Goal: Navigation & Orientation: Go to known website

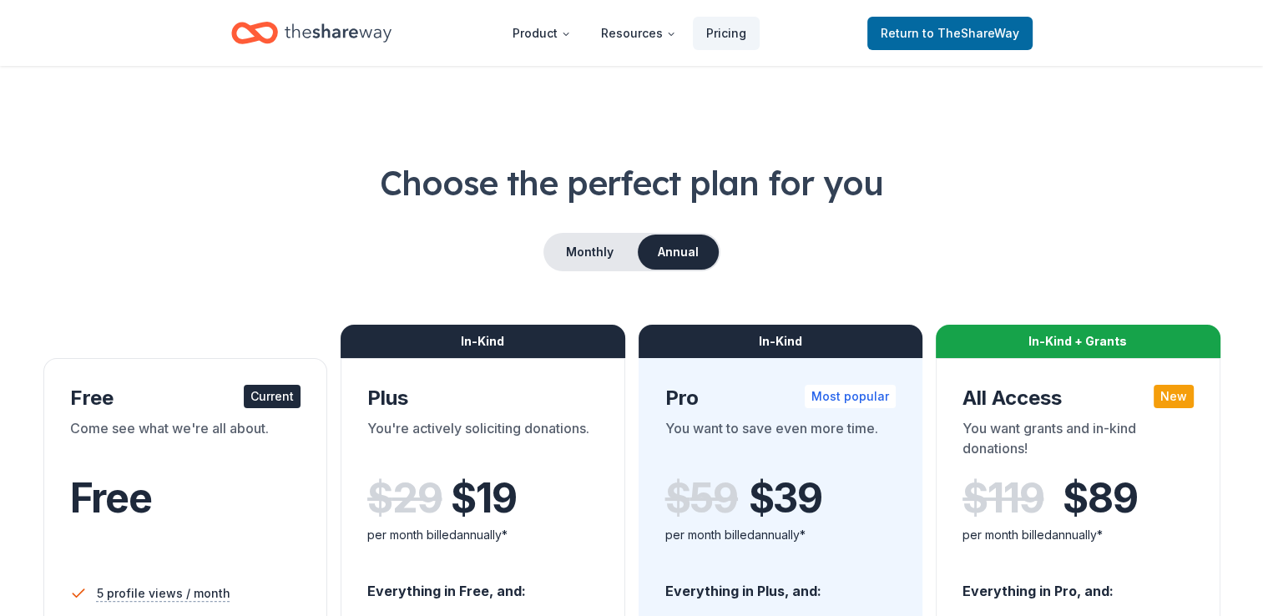
click at [317, 32] on icon "Home" at bounding box center [338, 33] width 107 height 34
click at [907, 13] on div "Return to TheShareWay" at bounding box center [949, 32] width 165 height 39
click at [912, 32] on span "Return to TheShareWay" at bounding box center [949, 33] width 139 height 20
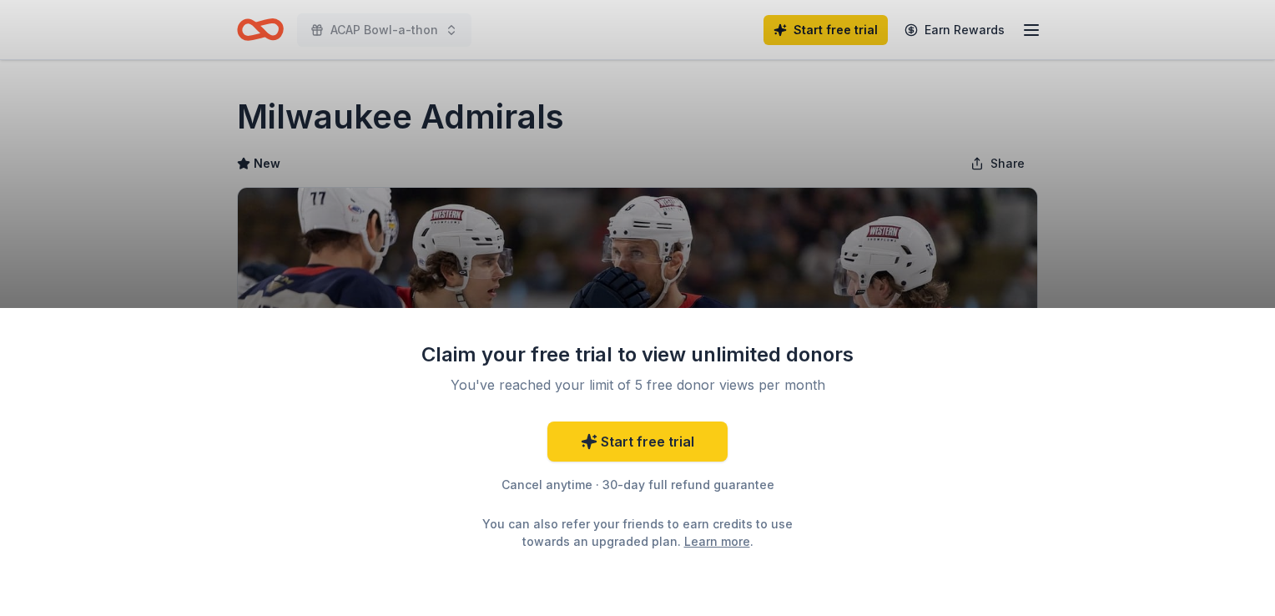
click at [1038, 163] on div "Claim your free trial to view unlimited donors You've reached your limit of 5 f…" at bounding box center [637, 308] width 1275 height 616
click at [761, 85] on div "Claim your free trial to view unlimited donors You've reached your limit of 5 f…" at bounding box center [637, 308] width 1275 height 616
